Goal: Task Accomplishment & Management: Use online tool/utility

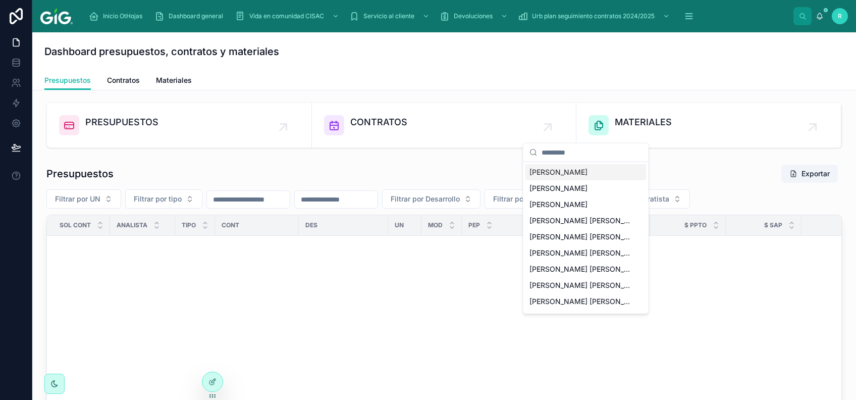
scroll to position [925, 0]
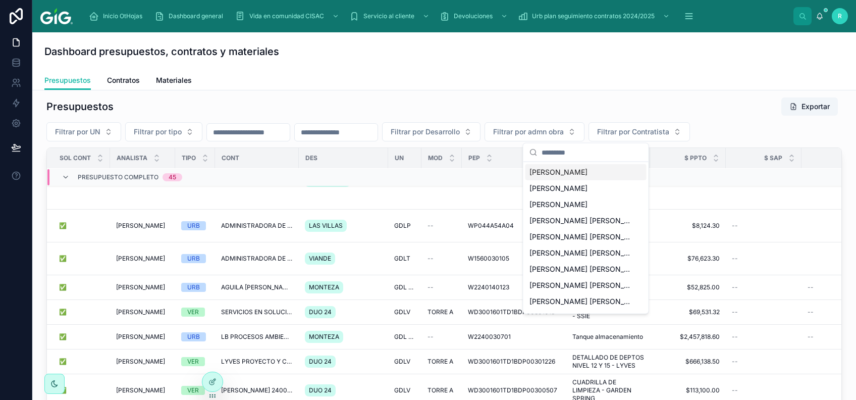
click at [601, 84] on div "Presupuestos Contratos Materiales" at bounding box center [444, 80] width 800 height 19
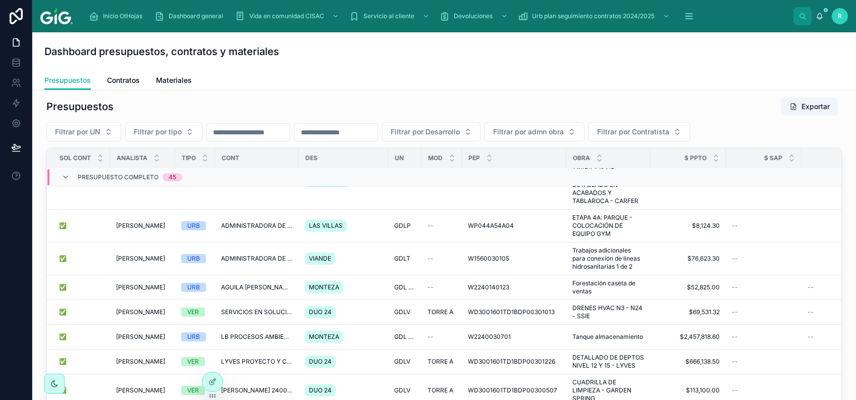
click at [28, 6] on link at bounding box center [16, 16] width 32 height 32
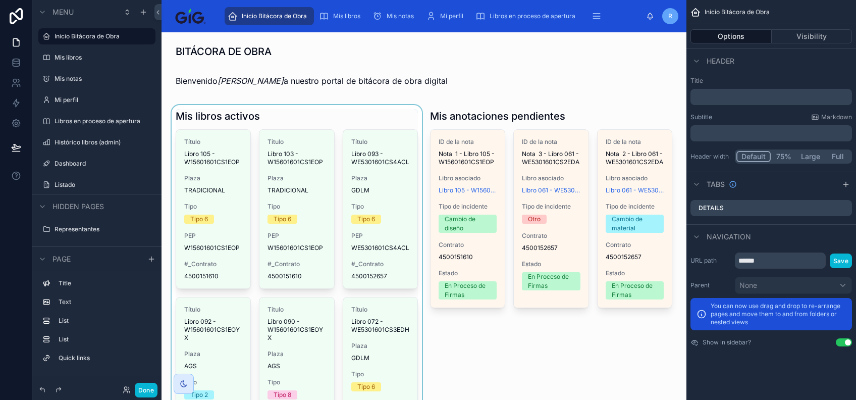
click at [318, 238] on div at bounding box center [297, 382] width 254 height 555
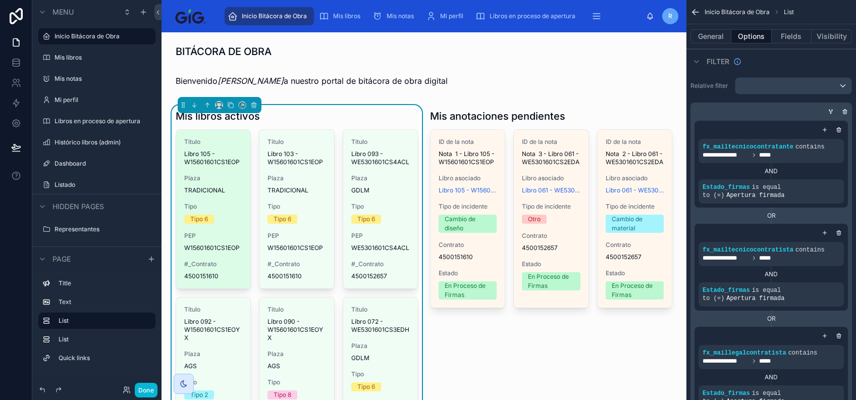
click at [210, 179] on span "Plaza" at bounding box center [213, 178] width 58 height 8
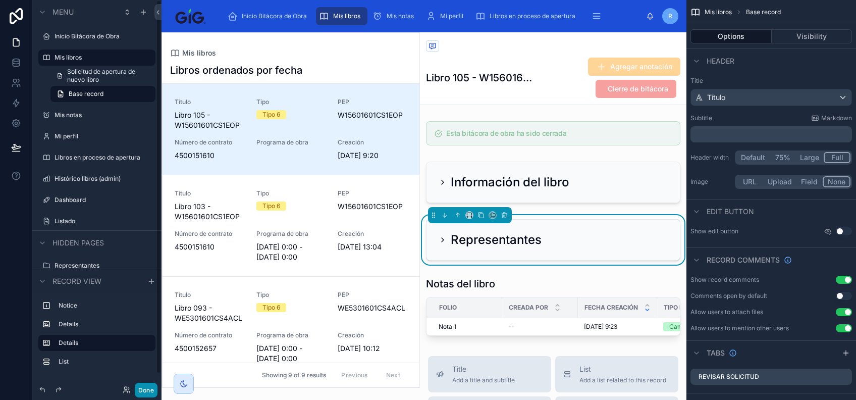
click at [146, 388] on button "Done" at bounding box center [146, 390] width 23 height 15
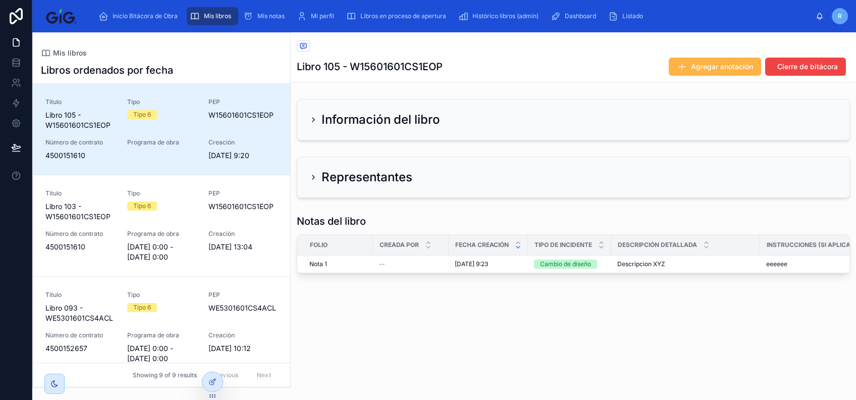
click at [708, 64] on span "Agregar anotación" at bounding box center [722, 67] width 62 height 10
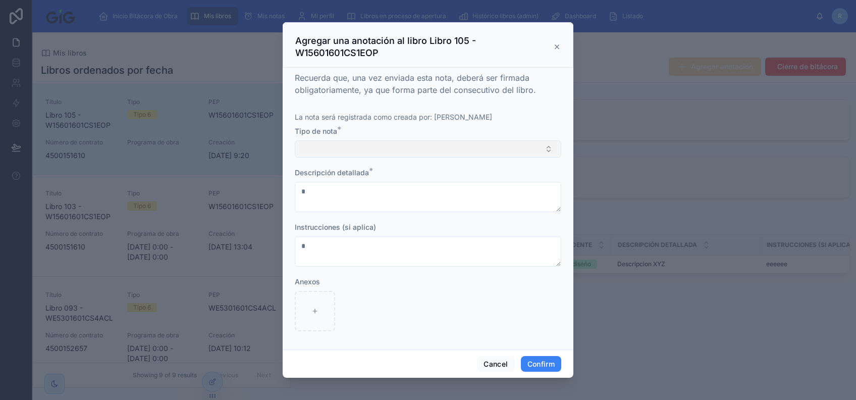
click at [378, 155] on button "Select Button" at bounding box center [428, 148] width 267 height 17
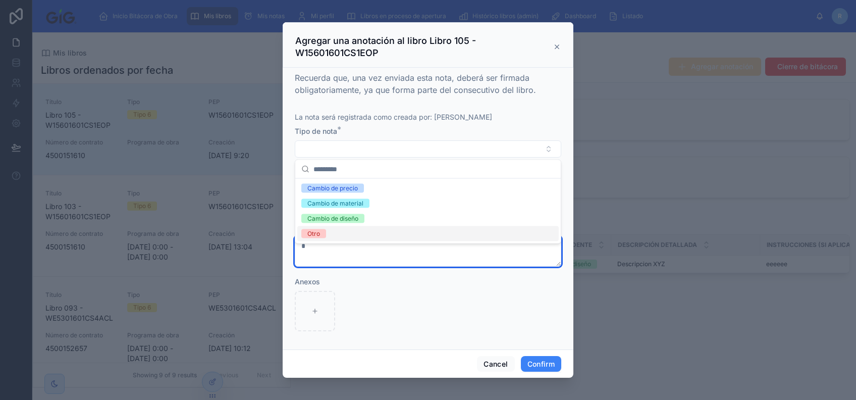
click at [375, 252] on textarea at bounding box center [428, 251] width 267 height 30
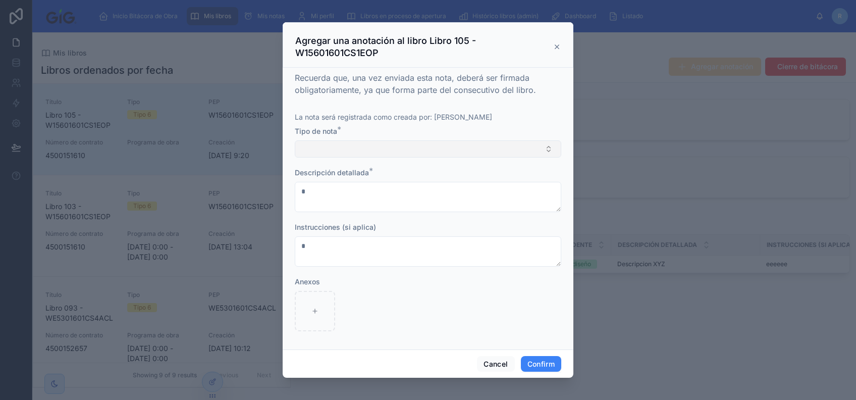
click at [387, 152] on button "Select Button" at bounding box center [428, 148] width 267 height 17
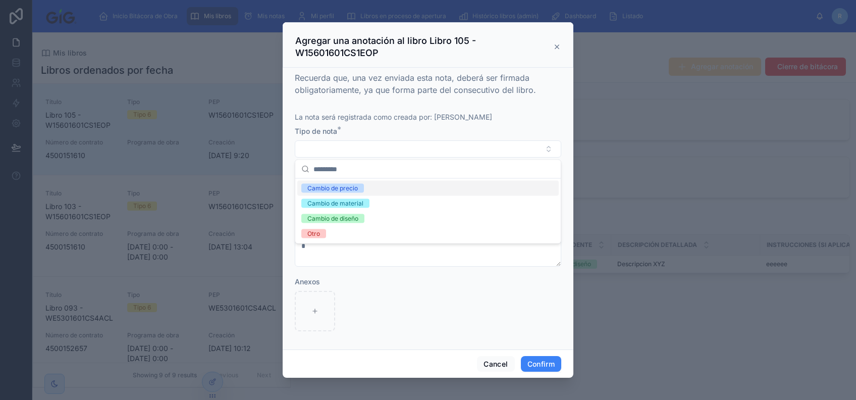
click at [380, 192] on div "Cambio de precio" at bounding box center [427, 188] width 261 height 15
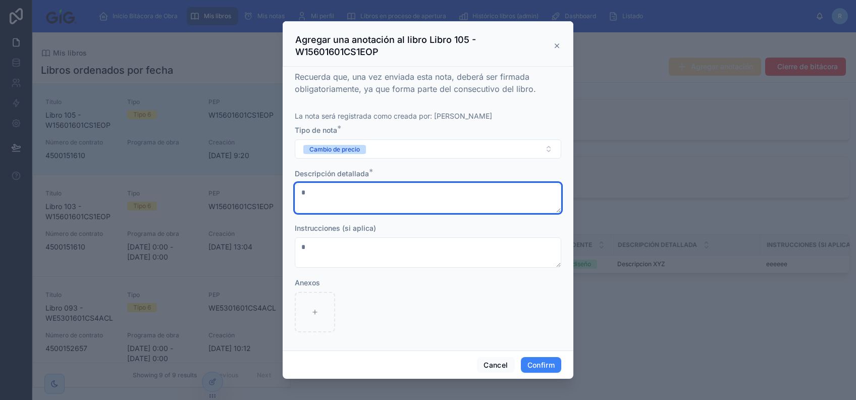
click at [385, 189] on textarea at bounding box center [428, 198] width 267 height 30
type textarea "**********"
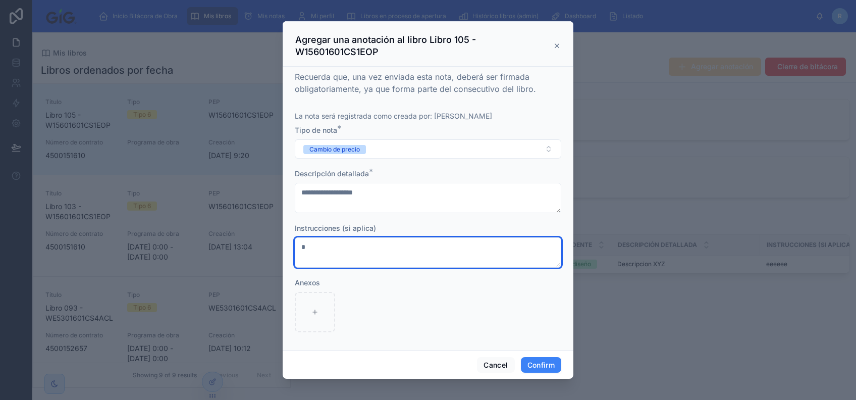
click at [380, 250] on textarea at bounding box center [428, 252] width 267 height 30
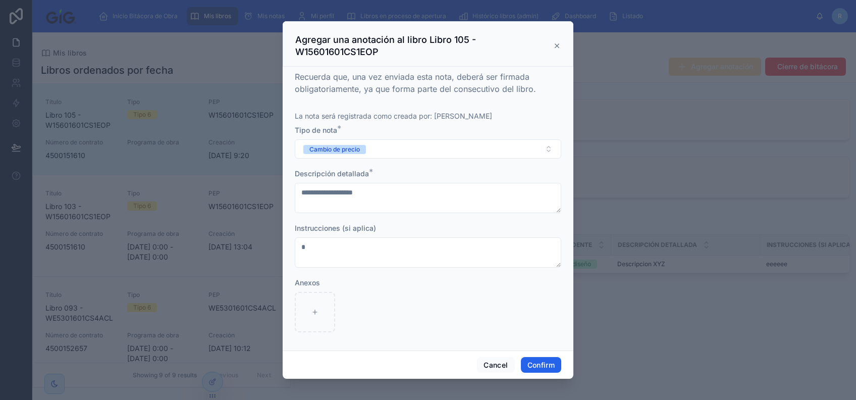
click at [547, 365] on button "Confirm" at bounding box center [541, 365] width 40 height 16
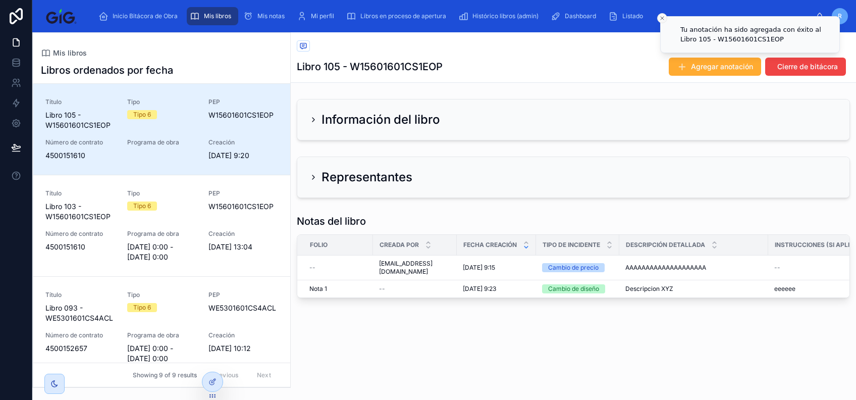
click at [661, 16] on icon "Close toast" at bounding box center [662, 18] width 6 height 6
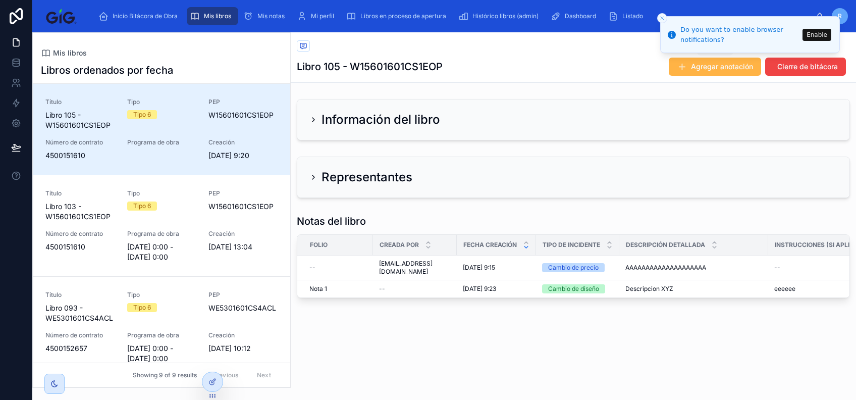
click at [707, 67] on span "Agregar anotación" at bounding box center [722, 67] width 62 height 10
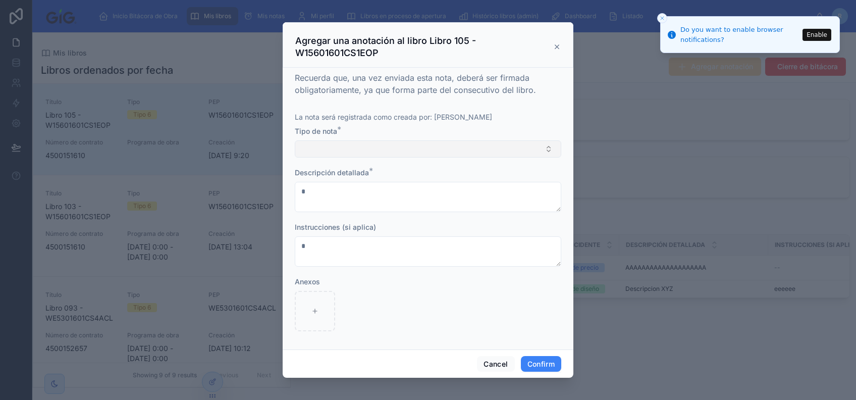
click at [381, 151] on button "Select Button" at bounding box center [428, 148] width 267 height 17
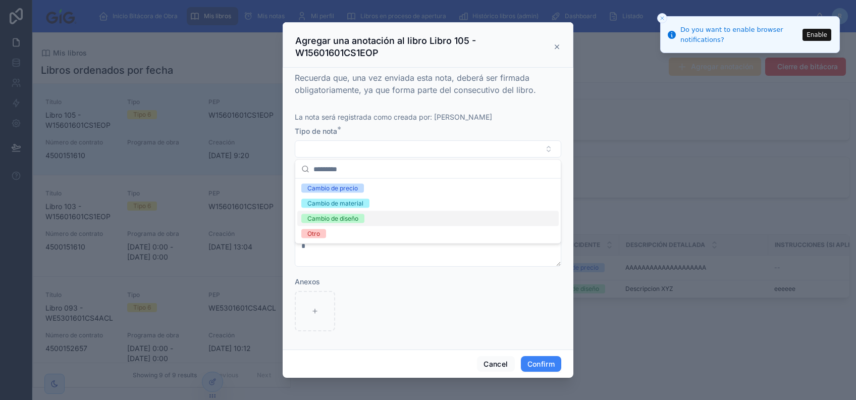
click at [380, 215] on div "Cambio de diseño" at bounding box center [427, 218] width 261 height 15
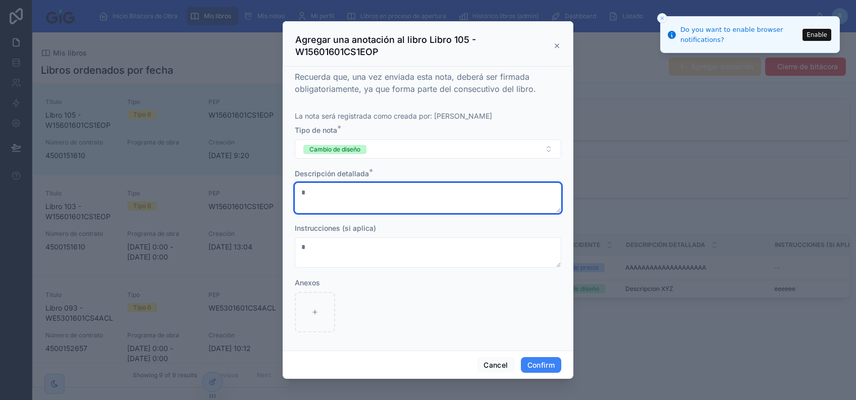
click at [380, 198] on textarea at bounding box center [428, 198] width 267 height 30
type textarea "**********"
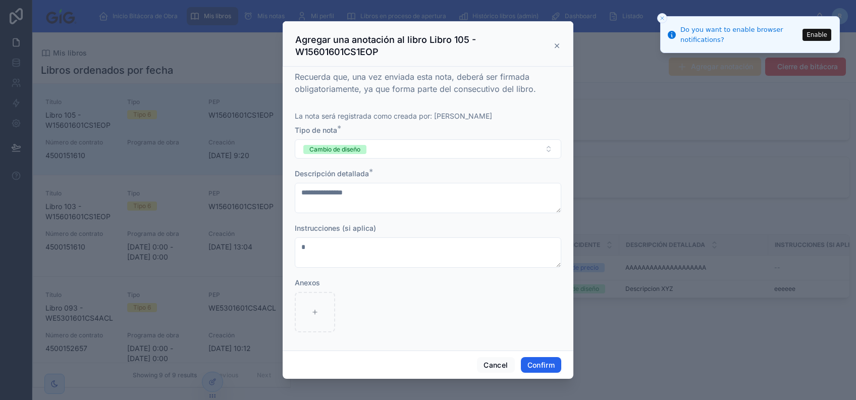
click at [551, 366] on button "Confirm" at bounding box center [541, 365] width 40 height 16
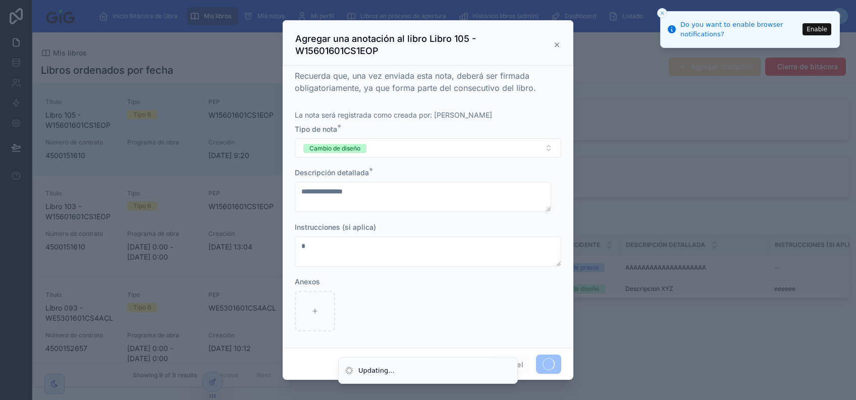
click at [661, 18] on button "Close toast" at bounding box center [662, 13] width 10 height 10
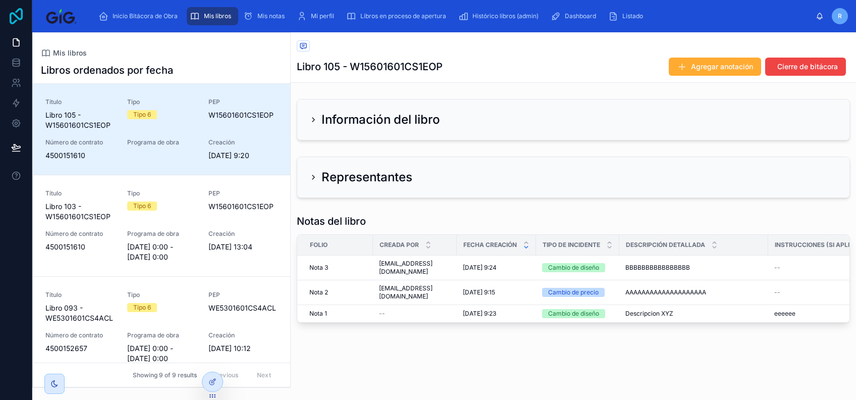
click at [19, 17] on icon at bounding box center [16, 16] width 20 height 16
